Goal: Communication & Community: Answer question/provide support

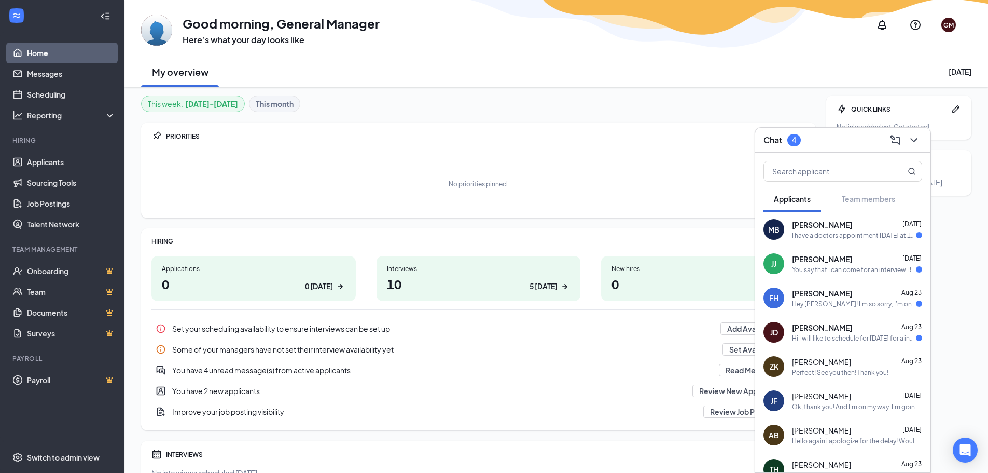
click at [822, 223] on span "[PERSON_NAME]" at bounding box center [822, 224] width 60 height 10
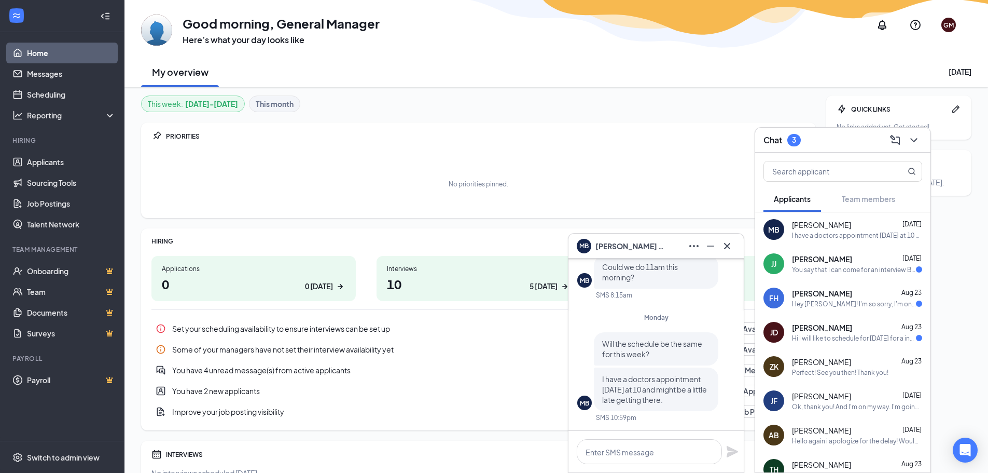
click at [876, 261] on div "[PERSON_NAME] [DATE]" at bounding box center [857, 259] width 130 height 10
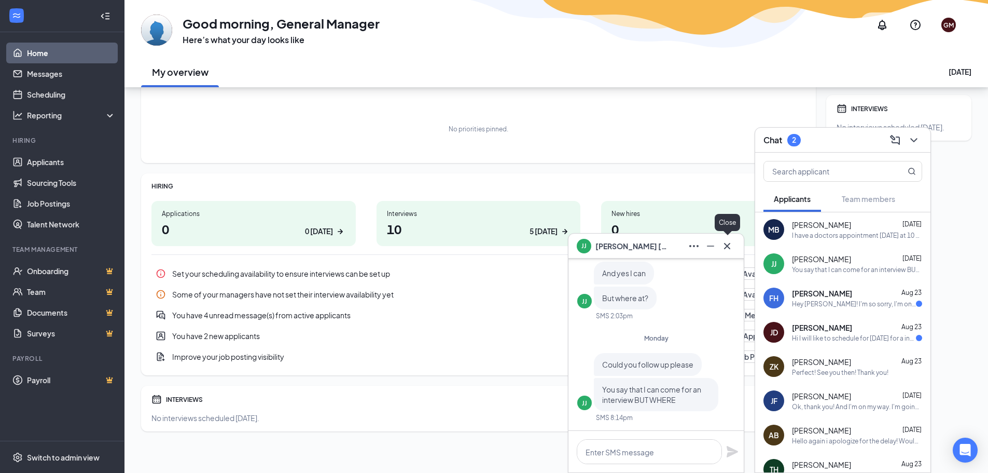
click at [728, 244] on icon "Cross" at bounding box center [727, 246] width 12 height 12
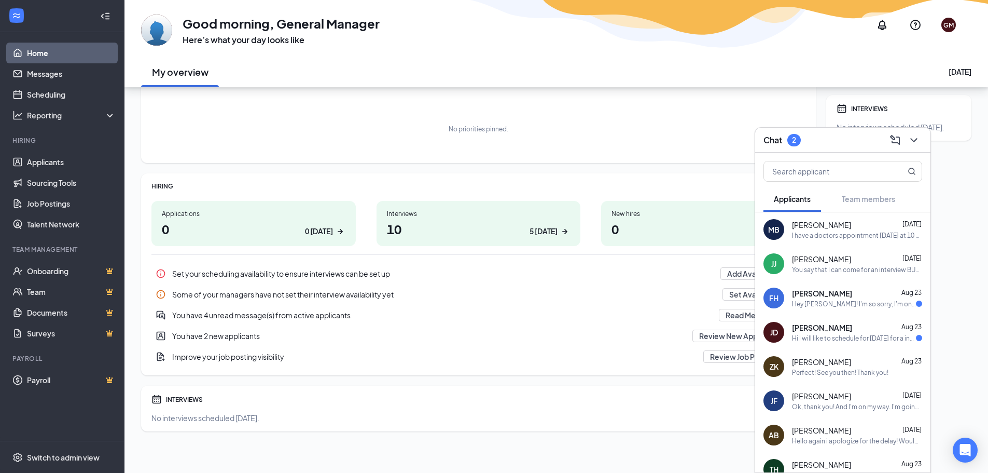
click at [821, 294] on span "[PERSON_NAME]" at bounding box center [822, 293] width 60 height 10
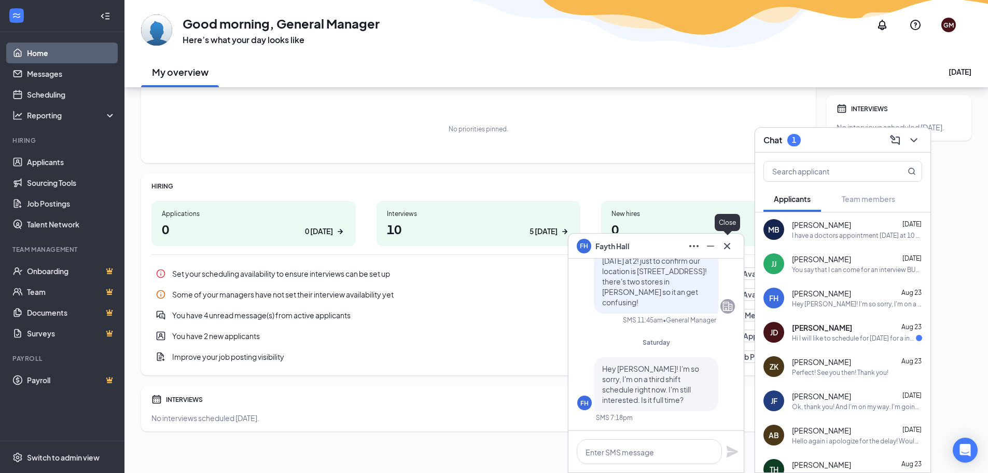
click at [729, 249] on icon "Cross" at bounding box center [727, 246] width 12 height 12
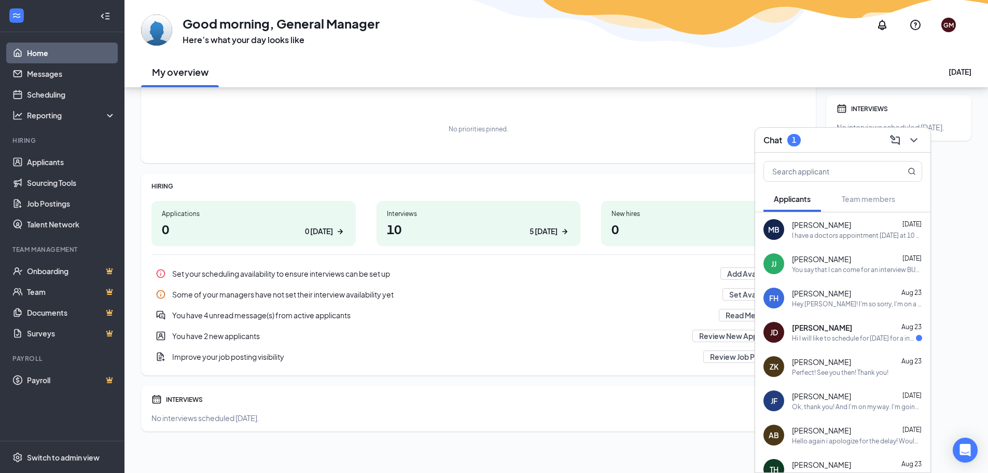
click at [830, 340] on div "Hi I will like to schedule for [DATE] for a interview" at bounding box center [854, 338] width 124 height 9
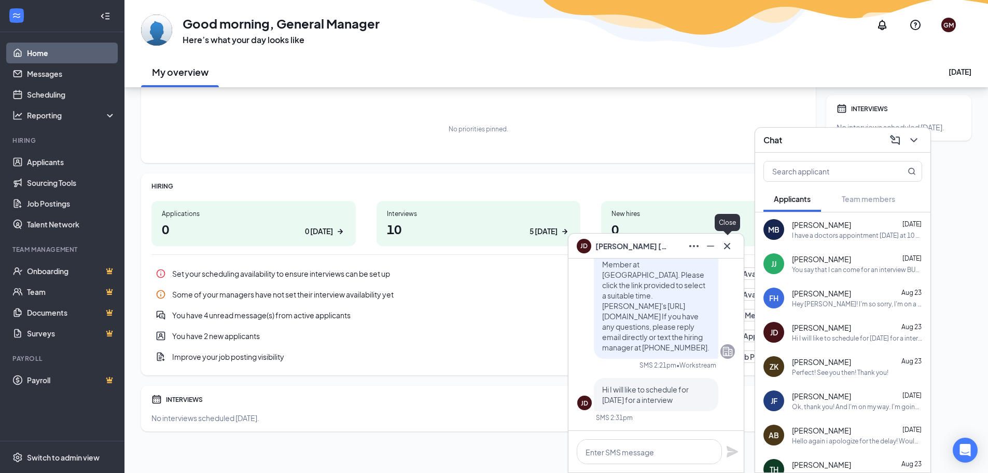
click at [727, 246] on icon "Cross" at bounding box center [727, 246] width 12 height 12
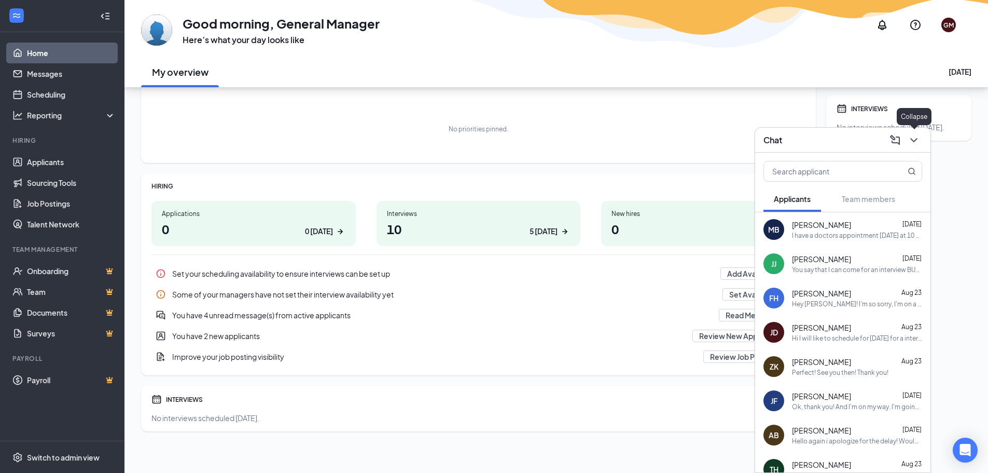
click at [912, 134] on icon "ChevronDown" at bounding box center [914, 140] width 12 height 12
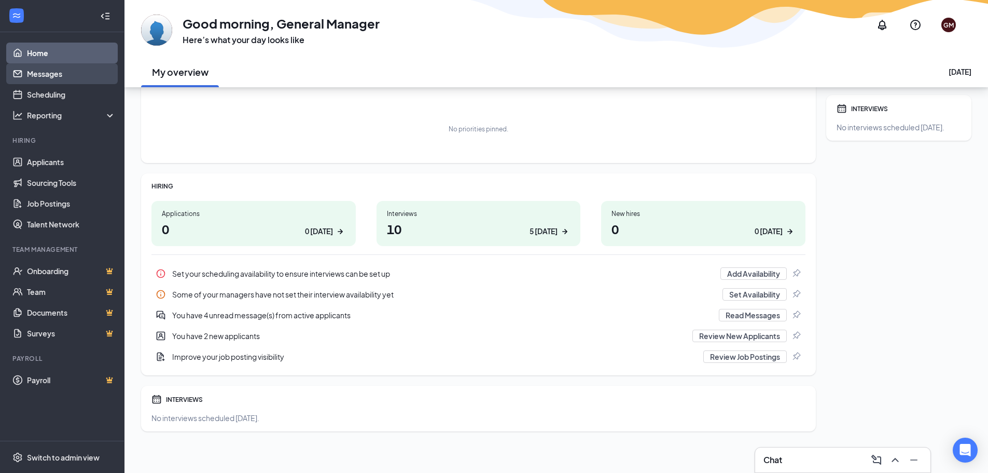
click at [72, 73] on link "Messages" at bounding box center [71, 73] width 89 height 21
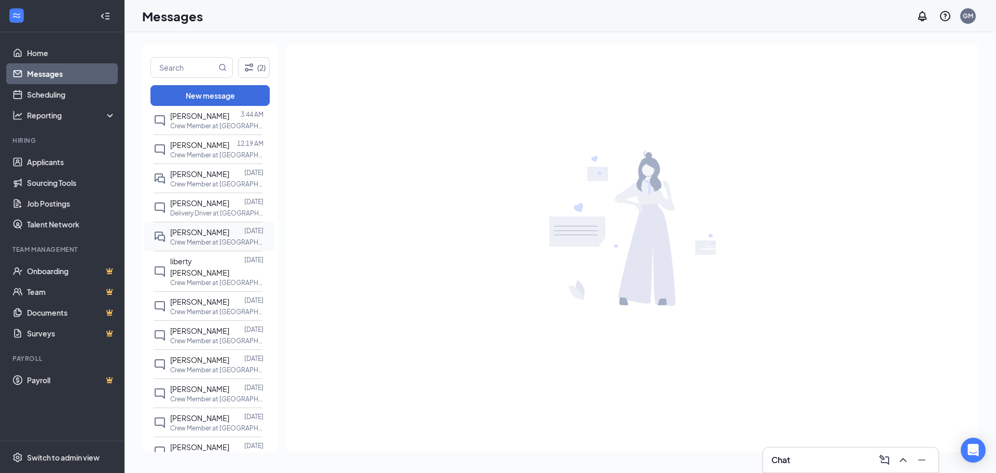
scroll to position [52, 0]
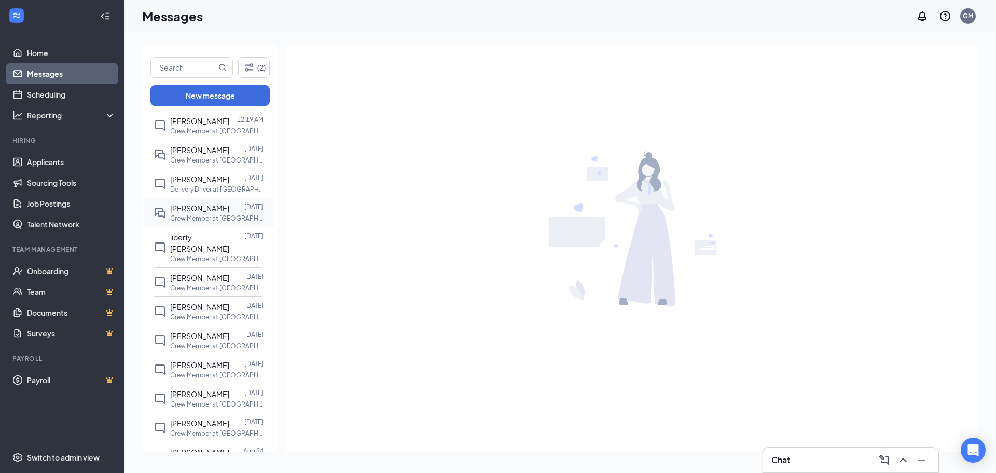
click at [229, 207] on div at bounding box center [236, 207] width 15 height 11
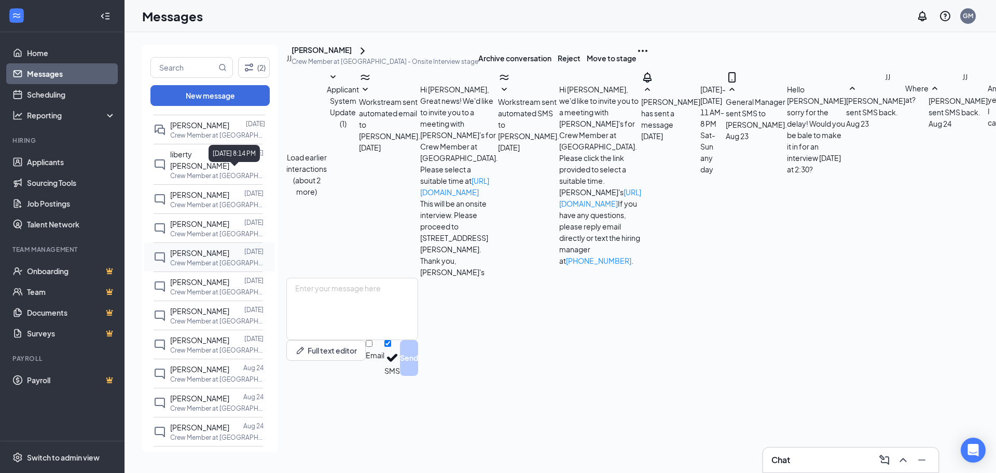
scroll to position [156, 0]
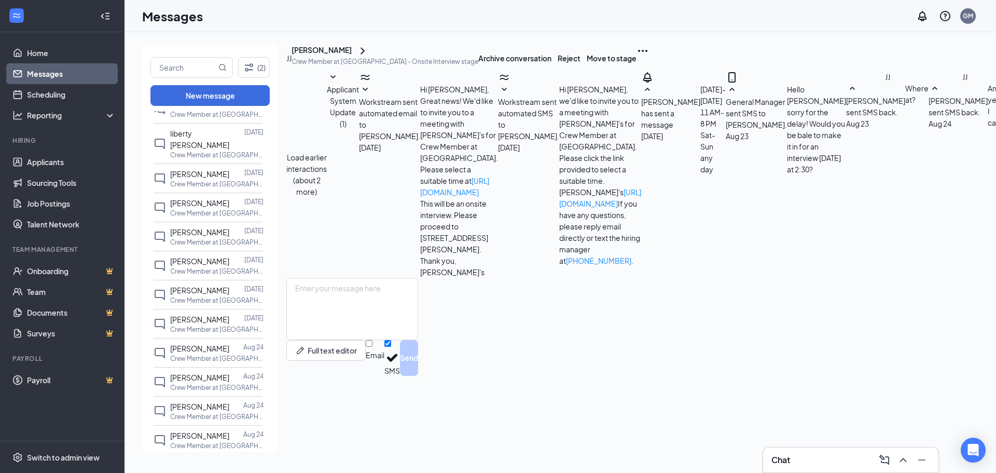
click at [244, 209] on div "[PERSON_NAME] [DATE] Crew Member at [GEOGRAPHIC_DATA]" at bounding box center [208, 206] width 109 height 29
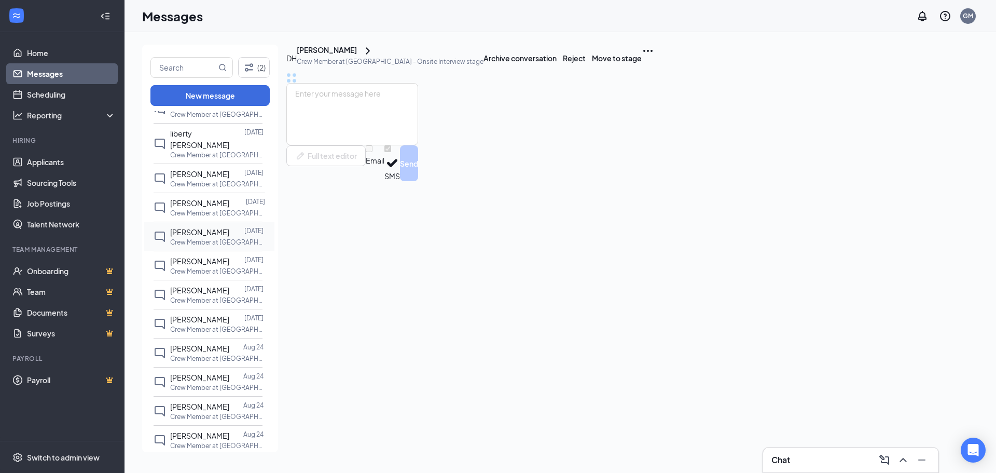
click at [226, 238] on p "Crew Member at [GEOGRAPHIC_DATA]" at bounding box center [216, 242] width 93 height 9
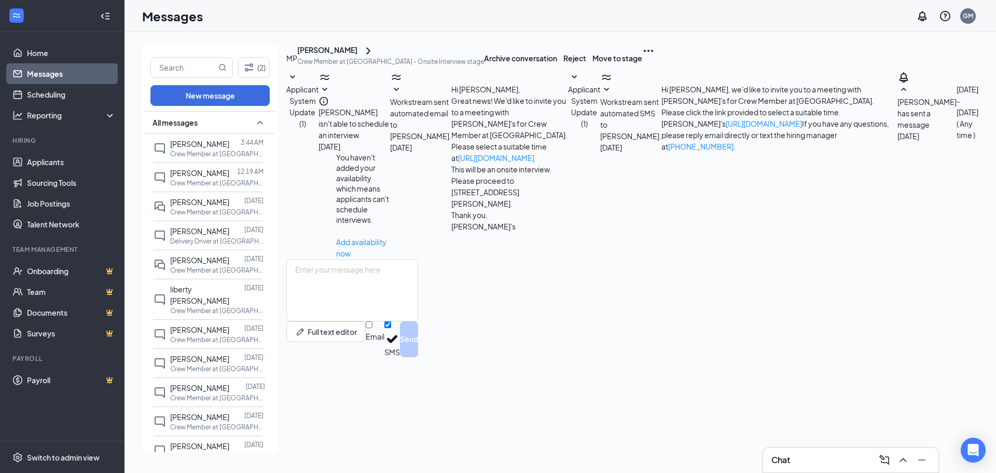
click at [233, 382] on div at bounding box center [237, 387] width 17 height 11
click at [219, 383] on span "[PERSON_NAME]" at bounding box center [199, 387] width 59 height 9
click at [230, 265] on div at bounding box center [236, 259] width 15 height 11
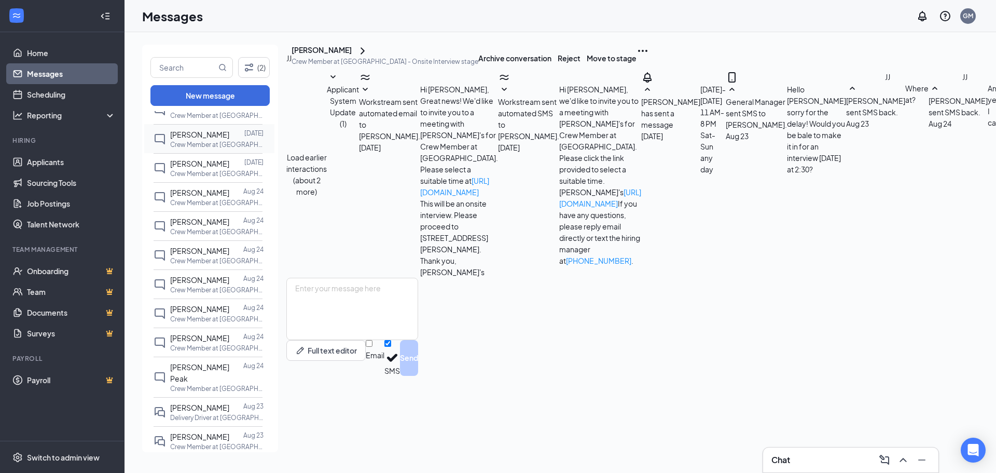
scroll to position [363, 0]
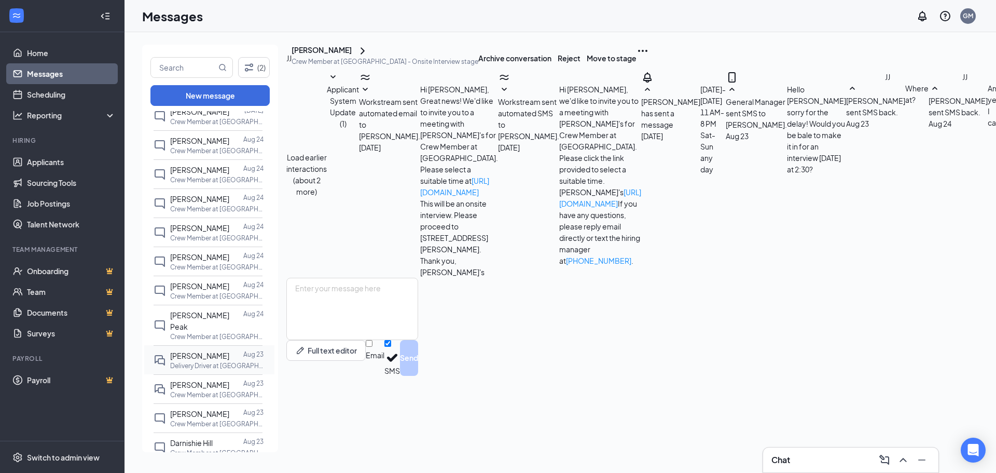
click at [210, 361] on p "Delivery Driver at [GEOGRAPHIC_DATA]" at bounding box center [216, 365] width 93 height 9
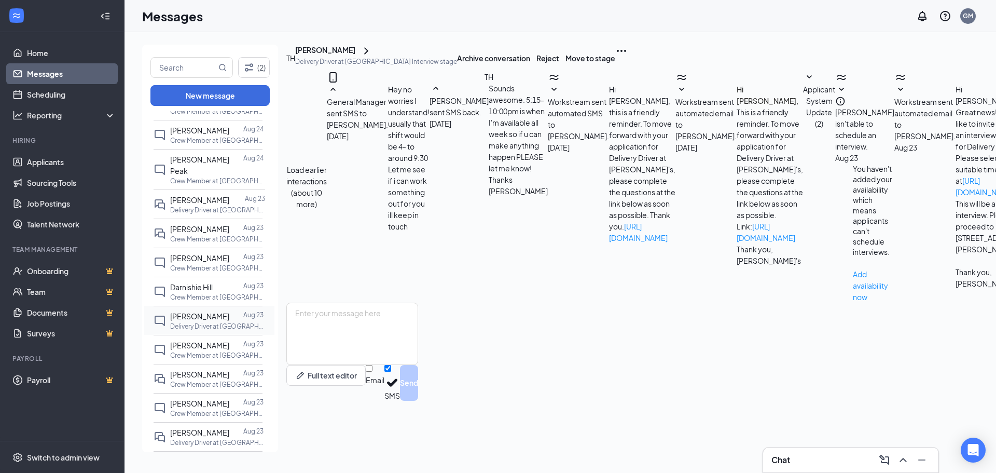
scroll to position [571, 0]
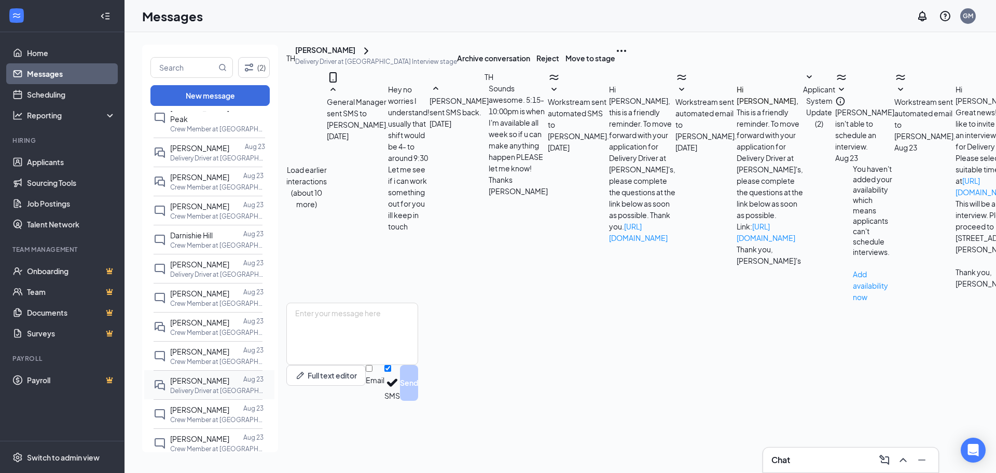
click at [194, 376] on span "[PERSON_NAME]" at bounding box center [199, 380] width 59 height 9
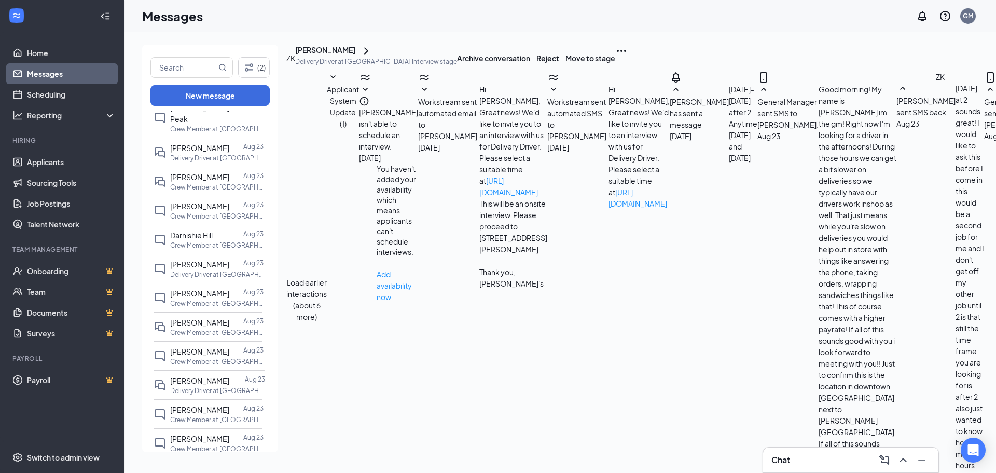
scroll to position [353, 0]
type textarea "Hello [PERSON_NAME]! It was great meeting with you the other day! If you're sti…"
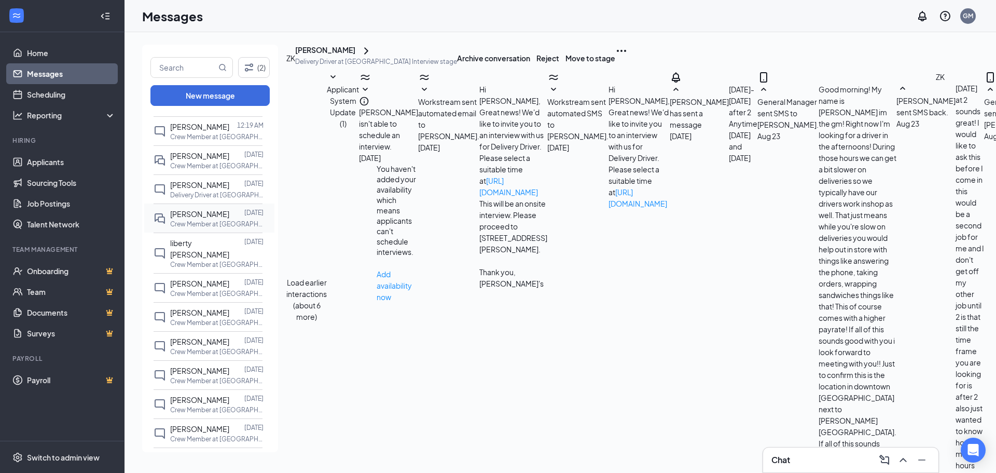
scroll to position [0, 0]
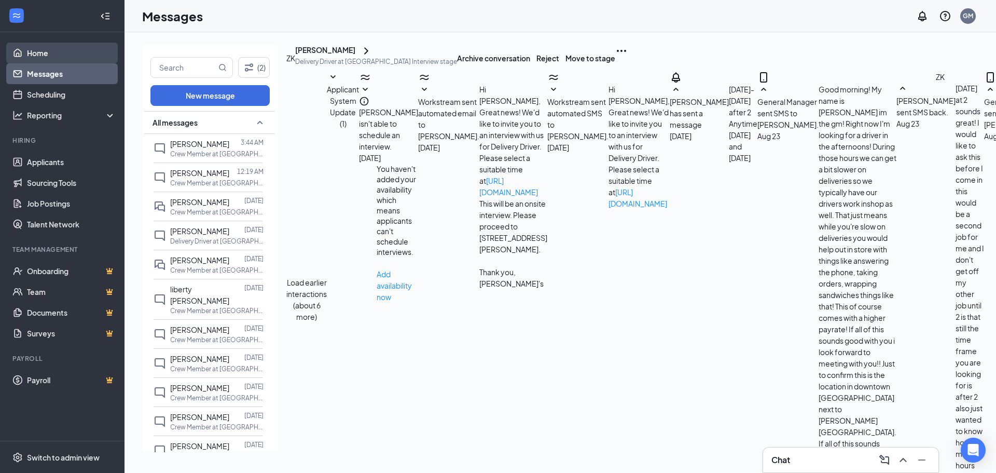
click at [54, 55] on link "Home" at bounding box center [71, 53] width 89 height 21
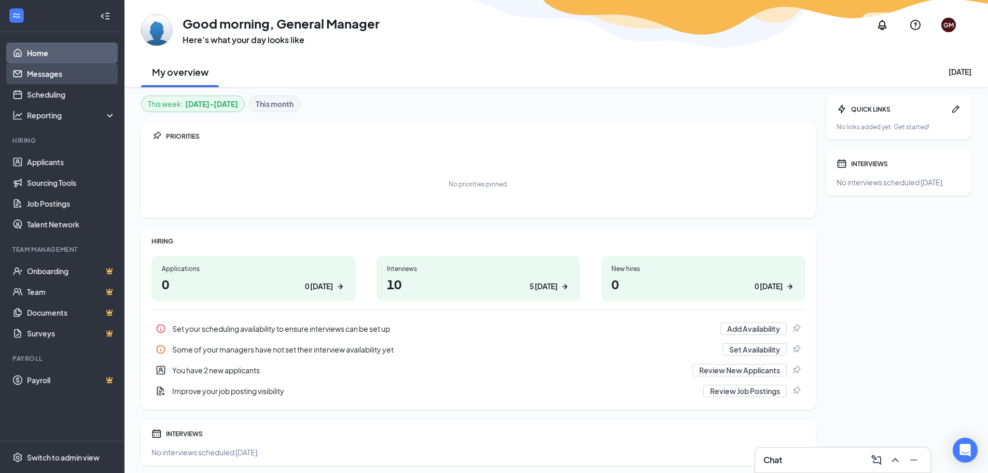
click at [78, 77] on link "Messages" at bounding box center [71, 73] width 89 height 21
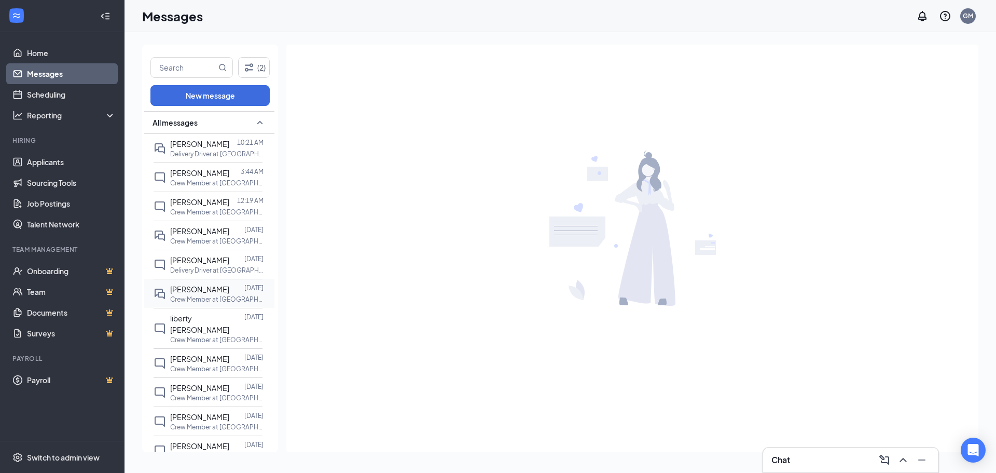
click at [217, 294] on span "[PERSON_NAME]" at bounding box center [199, 288] width 59 height 9
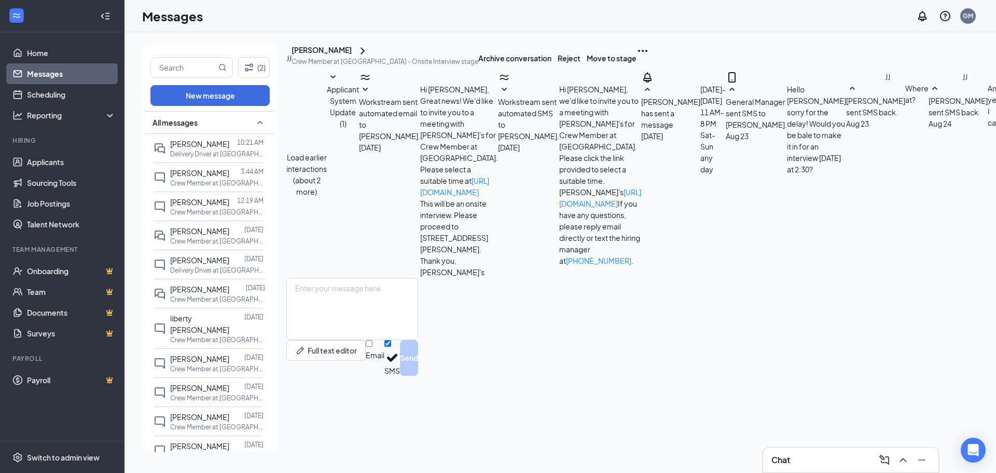
scroll to position [72, 0]
click at [734, 130] on div "General Manager sent SMS to [PERSON_NAME]." at bounding box center [756, 113] width 61 height 34
click at [786, 130] on div "General Manager sent SMS to [PERSON_NAME]." at bounding box center [756, 113] width 61 height 34
click at [352, 57] on div "[PERSON_NAME]" at bounding box center [322, 51] width 60 height 12
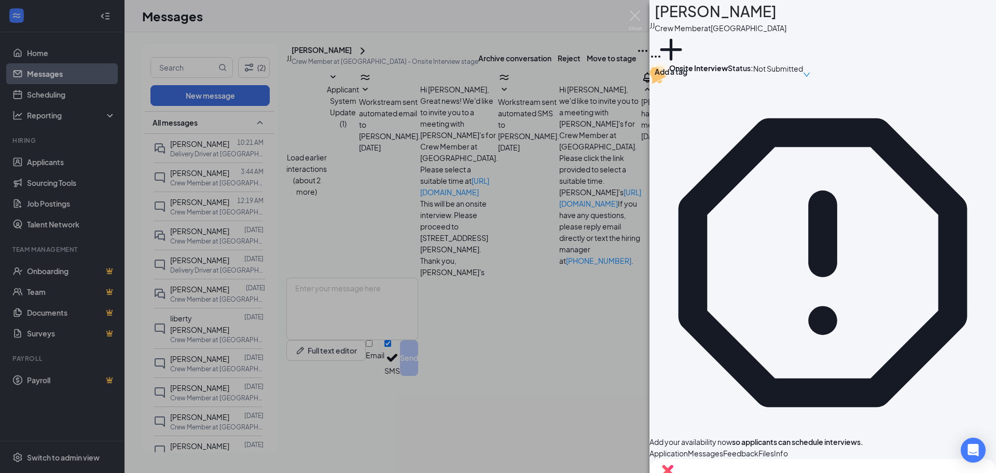
click at [723, 447] on button "Messages" at bounding box center [705, 452] width 35 height 11
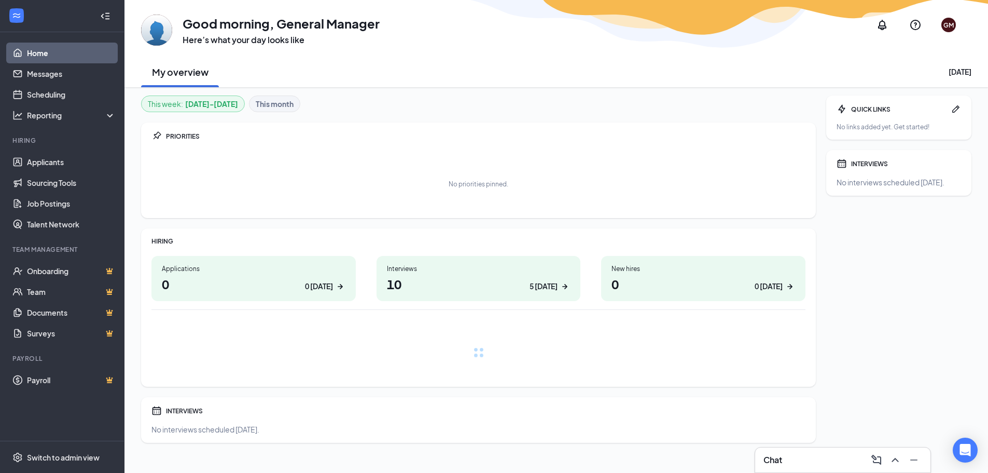
click at [800, 455] on div "Chat" at bounding box center [843, 459] width 159 height 17
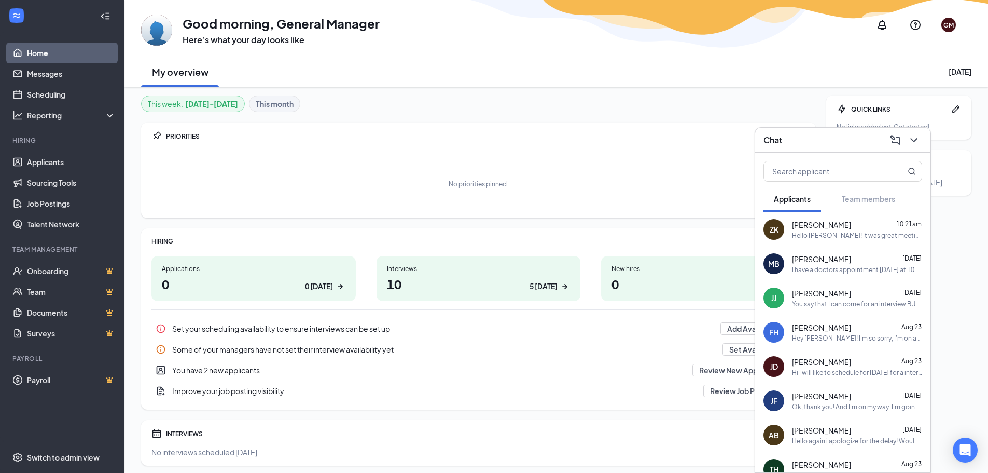
click at [816, 255] on span "[PERSON_NAME]" at bounding box center [821, 259] width 59 height 10
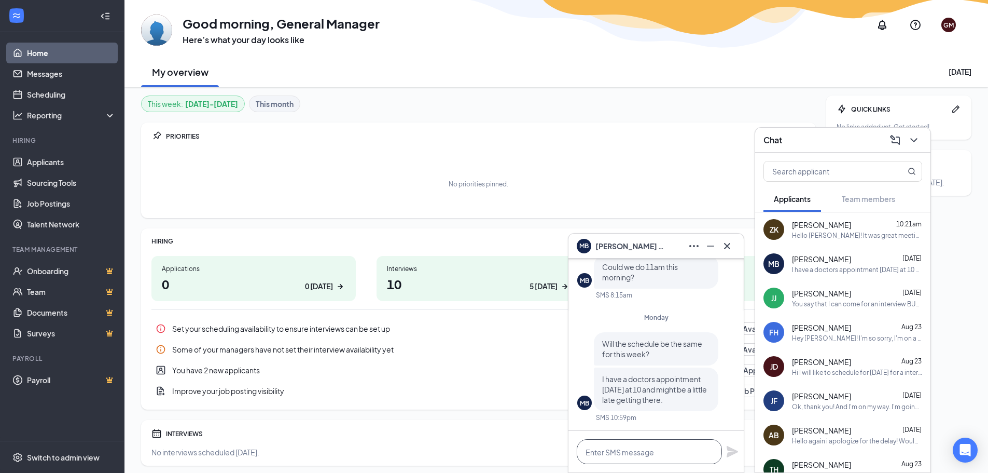
click at [633, 444] on textarea at bounding box center [649, 451] width 145 height 25
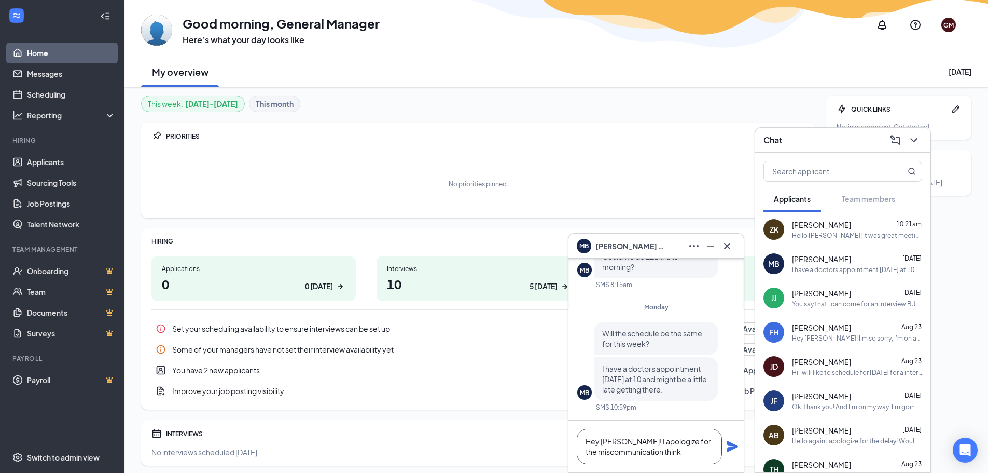
click at [680, 456] on textarea "Hey Mckenzie! I apologize for the miscommunication think" at bounding box center [649, 446] width 145 height 35
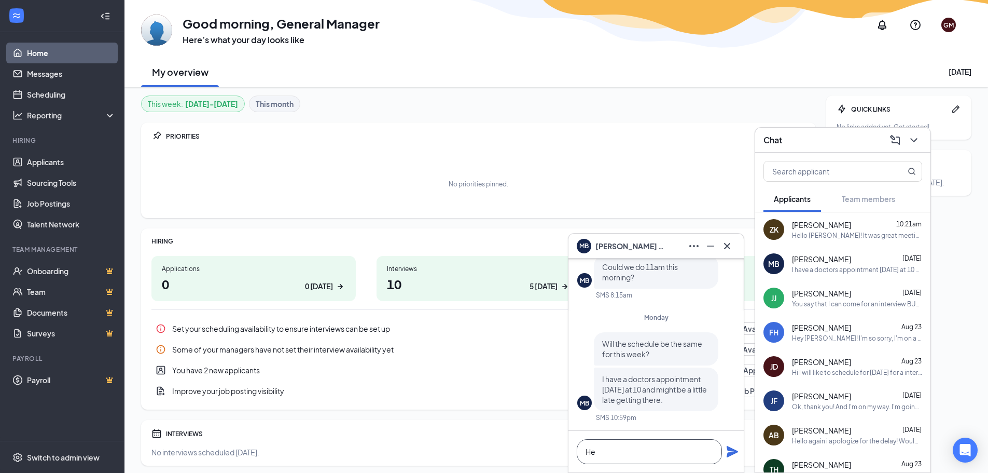
type textarea "H"
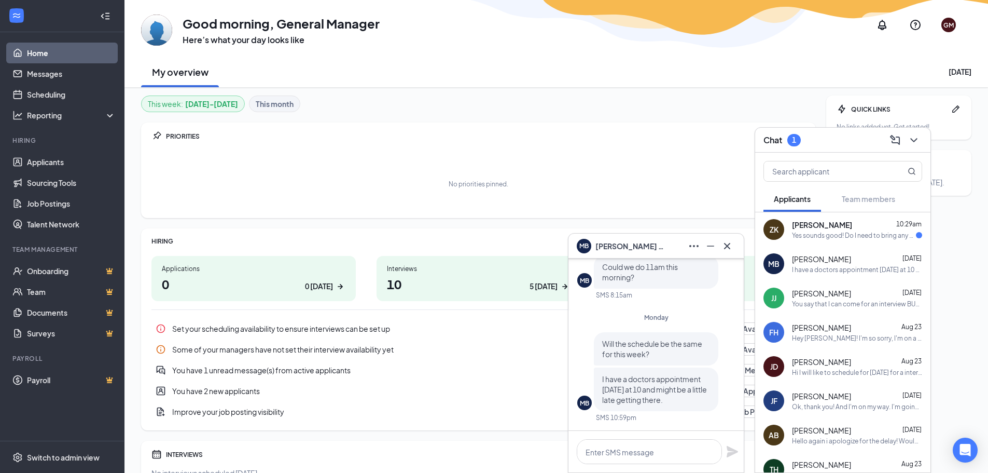
click at [836, 234] on div "Yes sounds good! Do I need to bring any paperwork in with me?" at bounding box center [854, 235] width 124 height 9
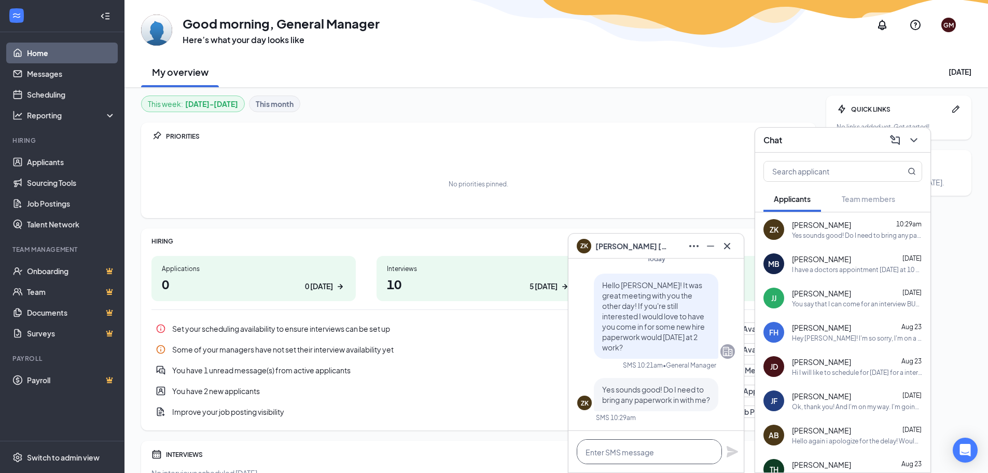
click at [643, 452] on textarea at bounding box center [649, 451] width 145 height 25
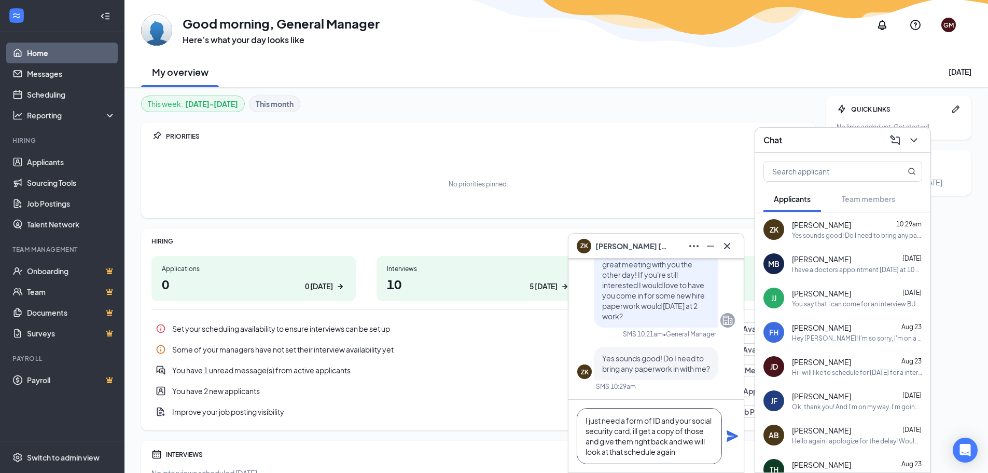
type textarea "I just need a form of ID and your social security card, ill get a copy of those…"
click at [730, 436] on icon "Plane" at bounding box center [732, 436] width 12 height 12
